Goal: Information Seeking & Learning: Learn about a topic

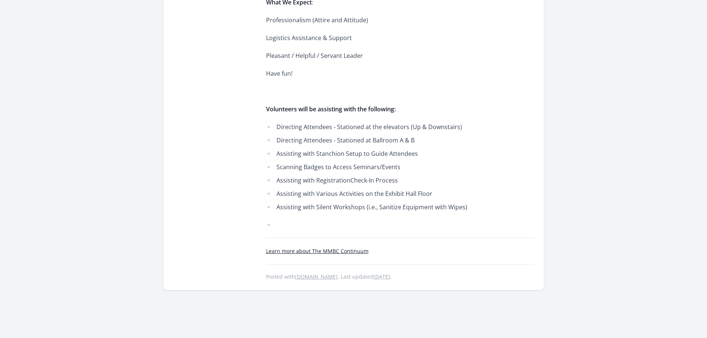
scroll to position [453, 0]
click at [326, 251] on link "Learn more about The MMBC Continuum" at bounding box center [317, 249] width 102 height 7
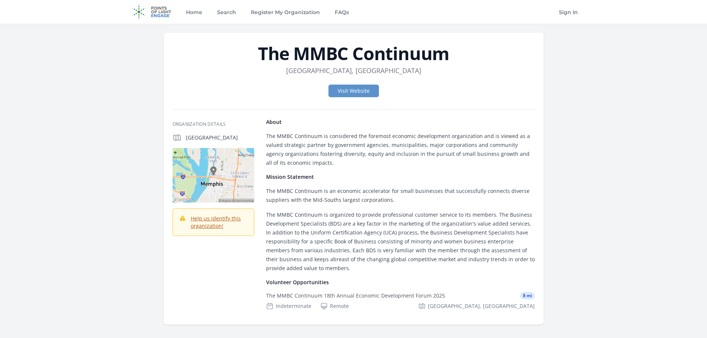
drag, startPoint x: 453, startPoint y: 53, endPoint x: 259, endPoint y: 55, distance: 194.0
click at [259, 55] on h1 "The MMBC Continuum" at bounding box center [354, 54] width 362 height 18
copy h1 "The MMBC Continuum"
